Goal: Task Accomplishment & Management: Manage account settings

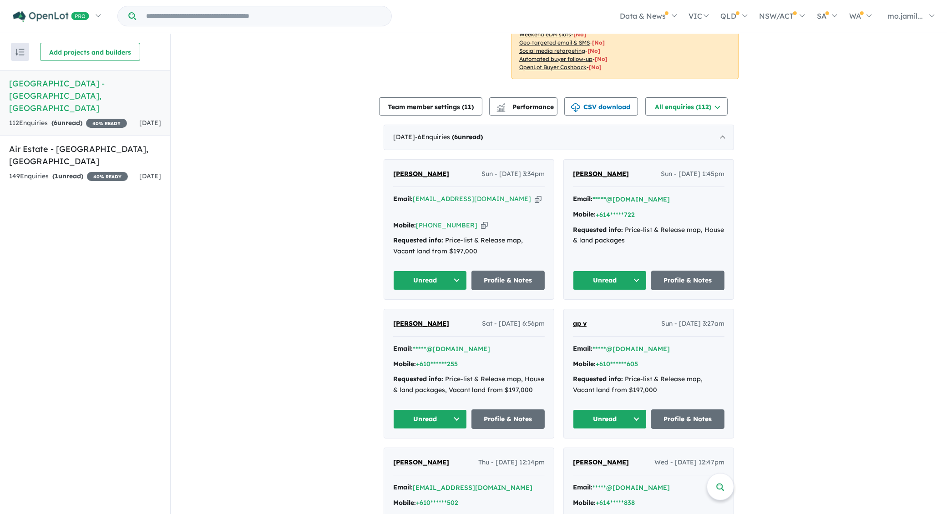
scroll to position [147, 0]
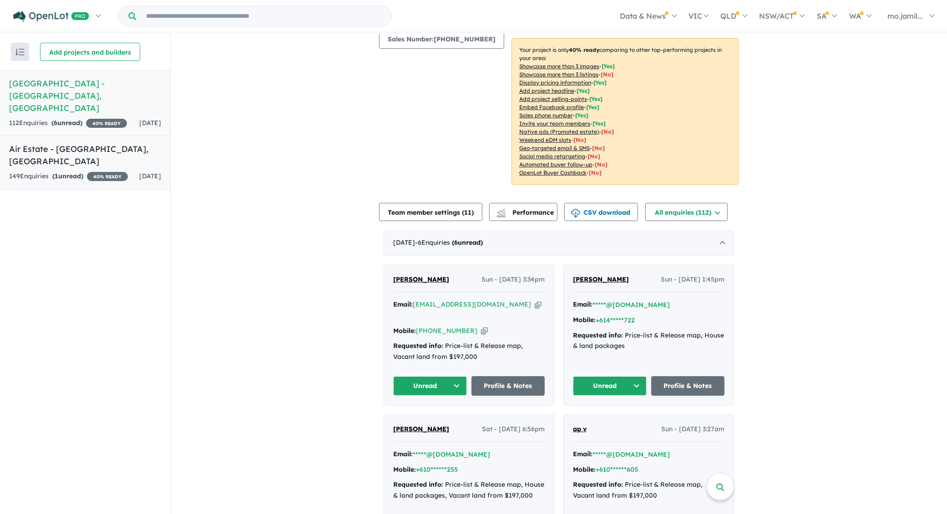
click at [99, 171] on div "149 Enquir ies ( 1 unread) 40 % READY" at bounding box center [68, 176] width 119 height 11
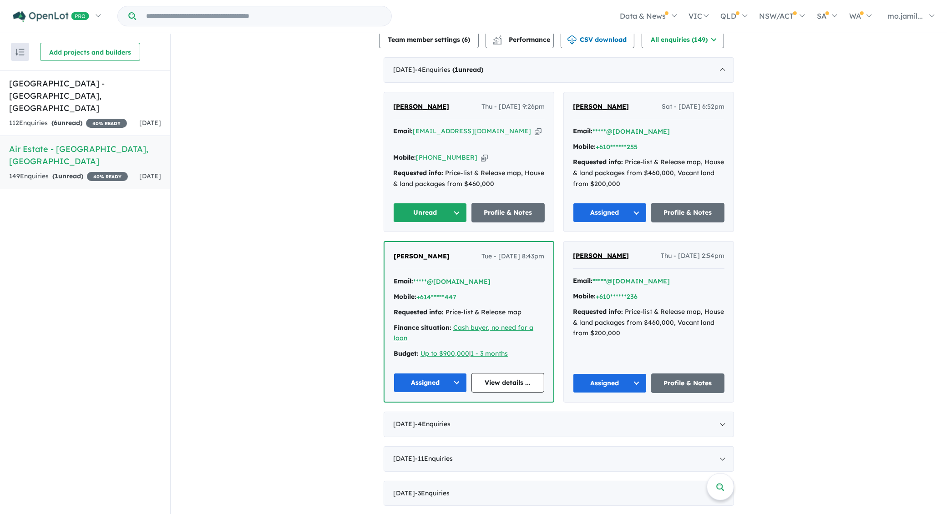
scroll to position [301, 0]
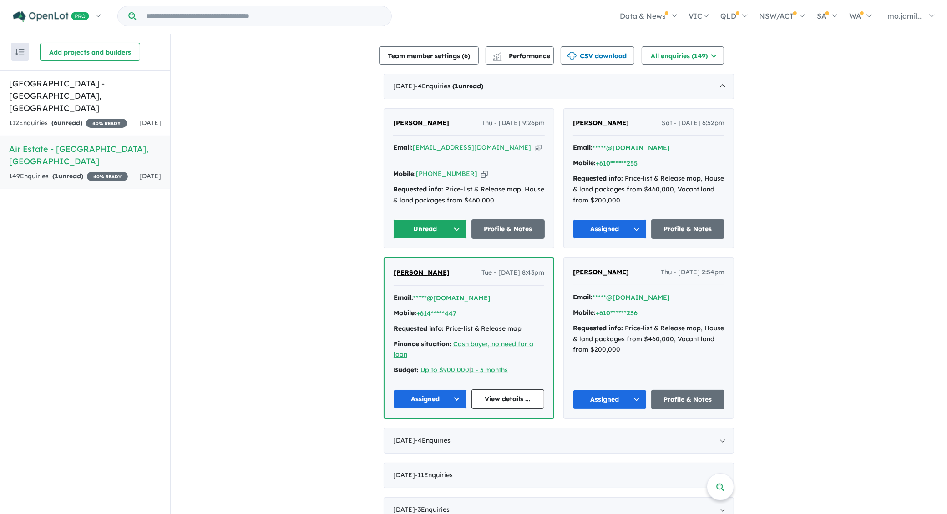
click at [535, 147] on icon "button" at bounding box center [538, 148] width 7 height 10
click at [481, 169] on icon "button" at bounding box center [484, 174] width 7 height 10
drag, startPoint x: 459, startPoint y: 127, endPoint x: 428, endPoint y: 127, distance: 30.5
click at [428, 127] on div "[PERSON_NAME] Thu - [DATE] 9:26pm" at bounding box center [469, 127] width 152 height 18
click at [457, 118] on div "[PERSON_NAME] Thu - [DATE] 9:26pm" at bounding box center [469, 127] width 152 height 18
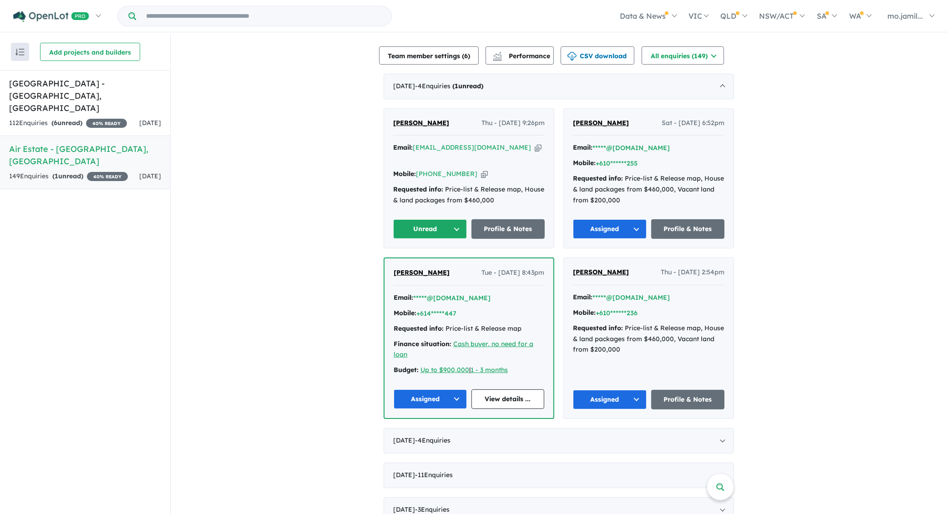
drag, startPoint x: 456, startPoint y: 123, endPoint x: 389, endPoint y: 125, distance: 66.5
click at [389, 125] on div "[PERSON_NAME] Thu - [DATE] 9:26pm Email: [EMAIL_ADDRESS][DOMAIN_NAME] Copied! M…" at bounding box center [469, 179] width 170 height 140
copy span "[PERSON_NAME]"
click at [457, 223] on button "Unread" at bounding box center [430, 229] width 74 height 20
